Goal: Information Seeking & Learning: Find specific fact

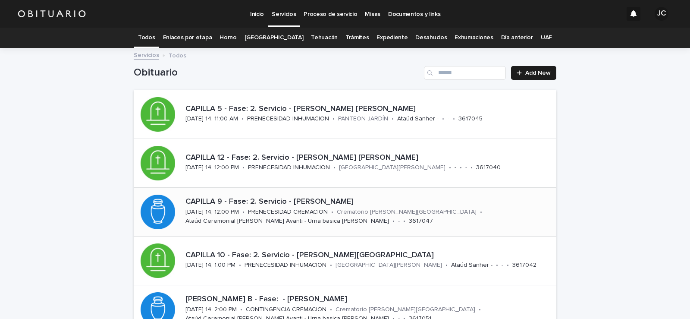
click at [389, 37] on link "Expediente" at bounding box center [391, 38] width 31 height 20
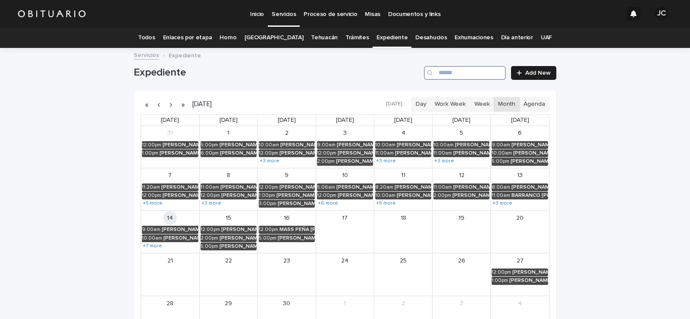
click at [450, 78] on input "Search" at bounding box center [465, 73] width 82 height 14
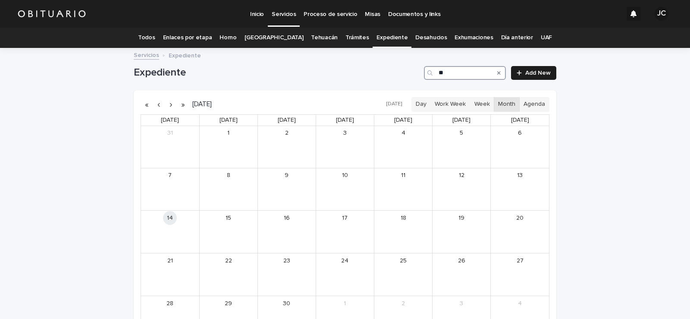
type input "*"
click at [304, 185] on div "[PERSON_NAME]" at bounding box center [295, 187] width 38 height 6
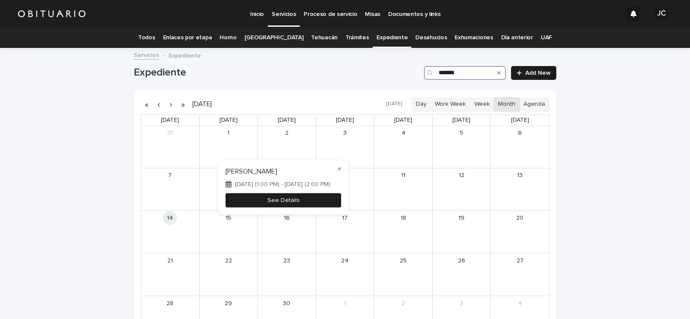
type input "*******"
click at [327, 198] on button "See Details" at bounding box center [283, 200] width 116 height 14
